Goal: Navigation & Orientation: Find specific page/section

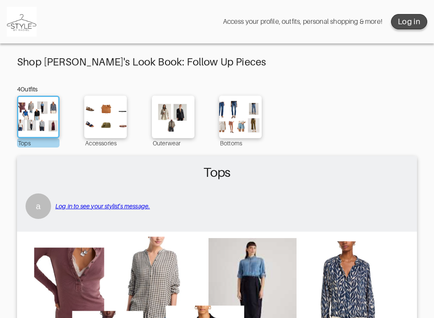
click at [307, 22] on div "Log in" at bounding box center [409, 22] width 23 height 10
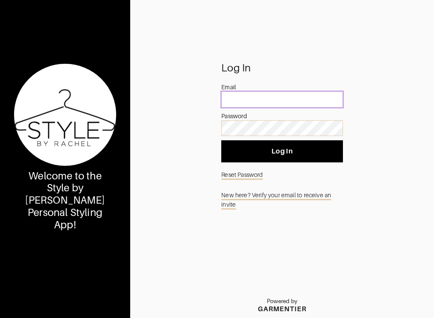
type input "[EMAIL_ADDRESS][PERSON_NAME][DOMAIN_NAME]"
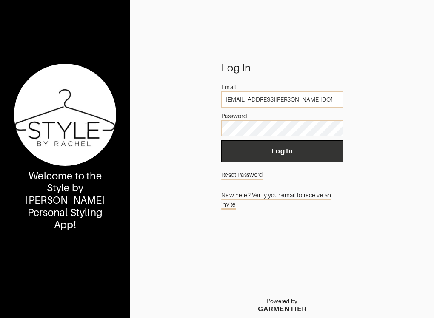
click at [284, 150] on span "Log In" at bounding box center [282, 151] width 108 height 9
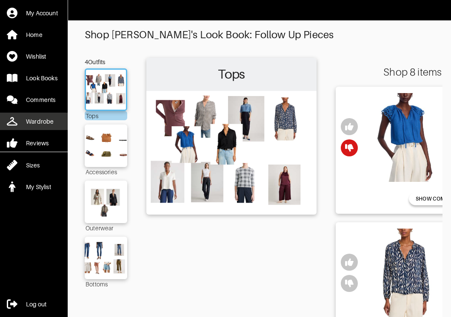
click at [43, 120] on div "Wardrobe" at bounding box center [40, 121] width 28 height 9
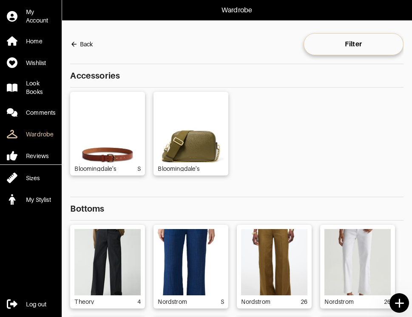
click at [266, 163] on div "Bloomingdale's S Bloomingdale's" at bounding box center [236, 134] width 333 height 84
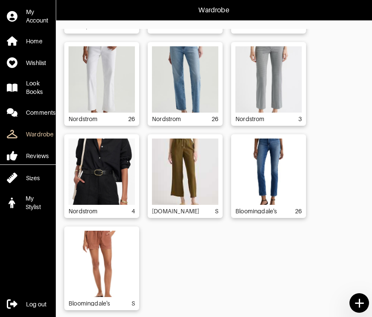
scroll to position [289, 0]
